Goal: Task Accomplishment & Management: Manage account settings

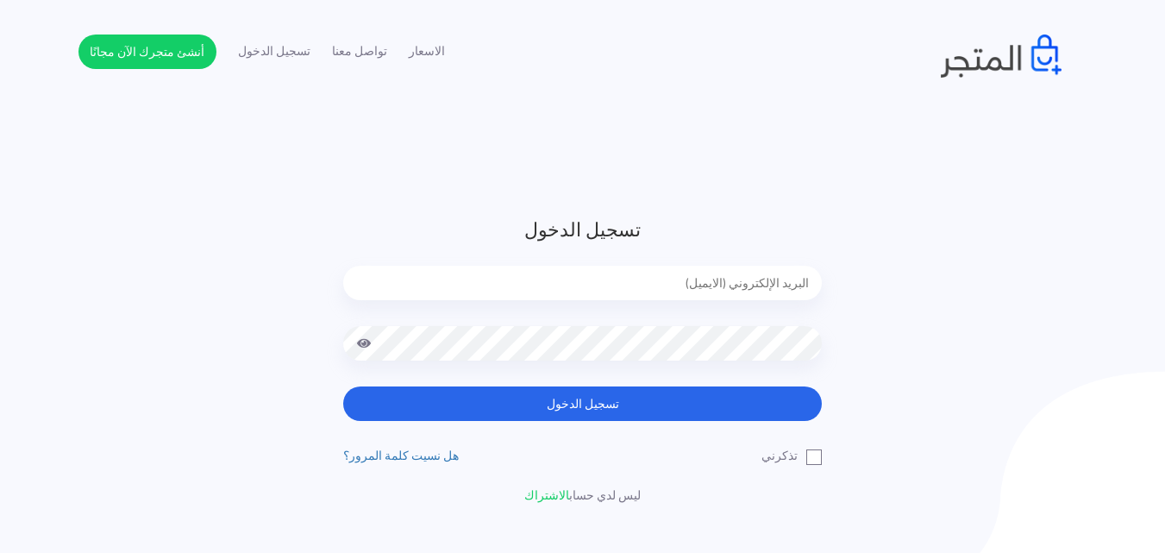
click at [735, 291] on input "email" at bounding box center [582, 282] width 478 height 34
type input "sefsafapr@gmail.com"
click at [343, 386] on button "تسجيل الدخول" at bounding box center [582, 403] width 478 height 34
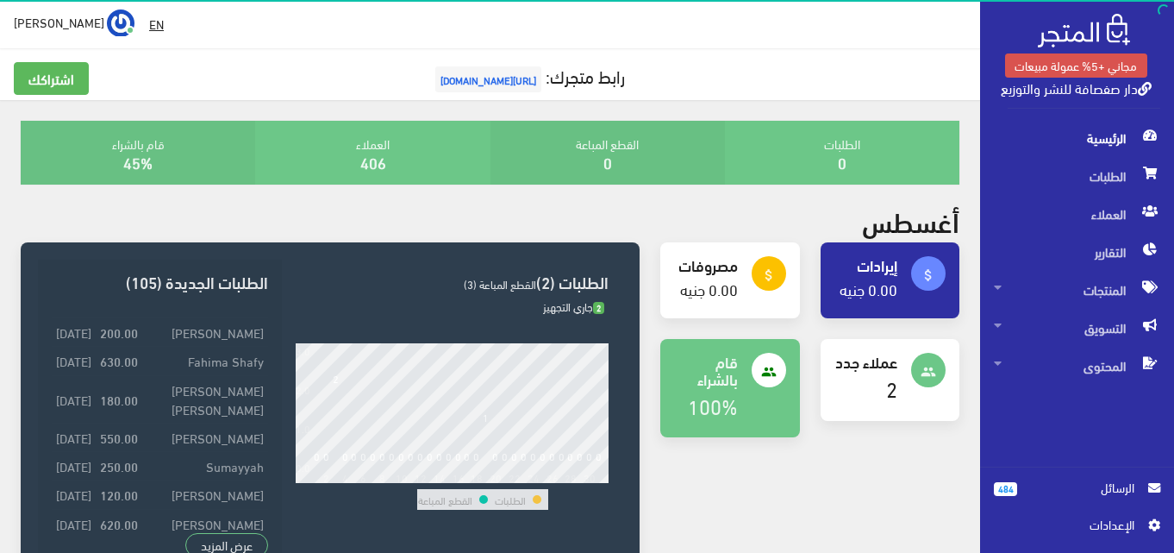
click at [1051, 485] on span "الرسائل" at bounding box center [1082, 487] width 103 height 19
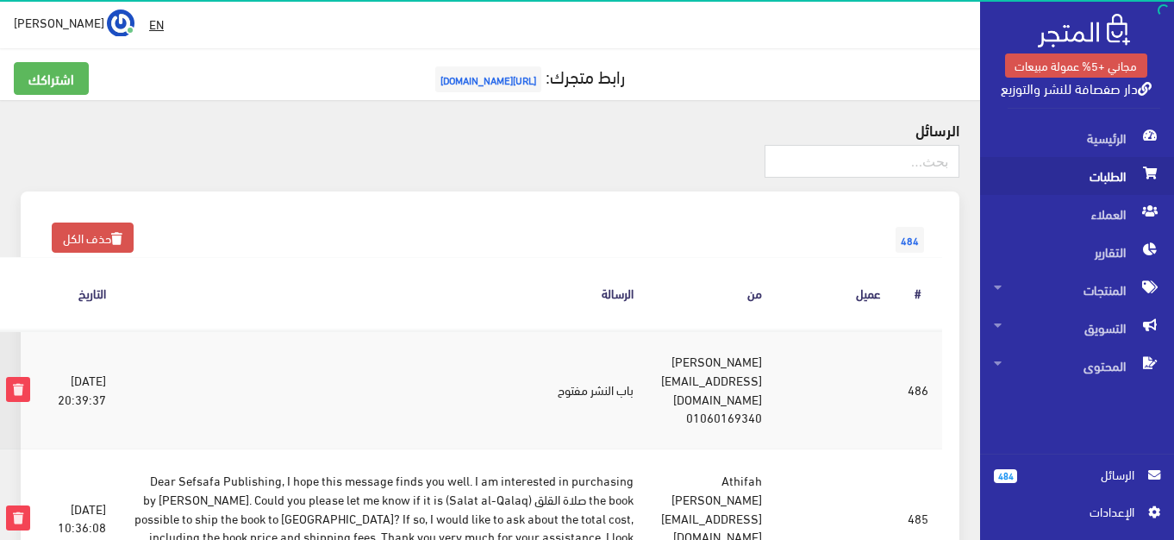
click at [1117, 176] on span "الطلبات" at bounding box center [1077, 176] width 166 height 38
